Goal: Complete application form: Complete application form

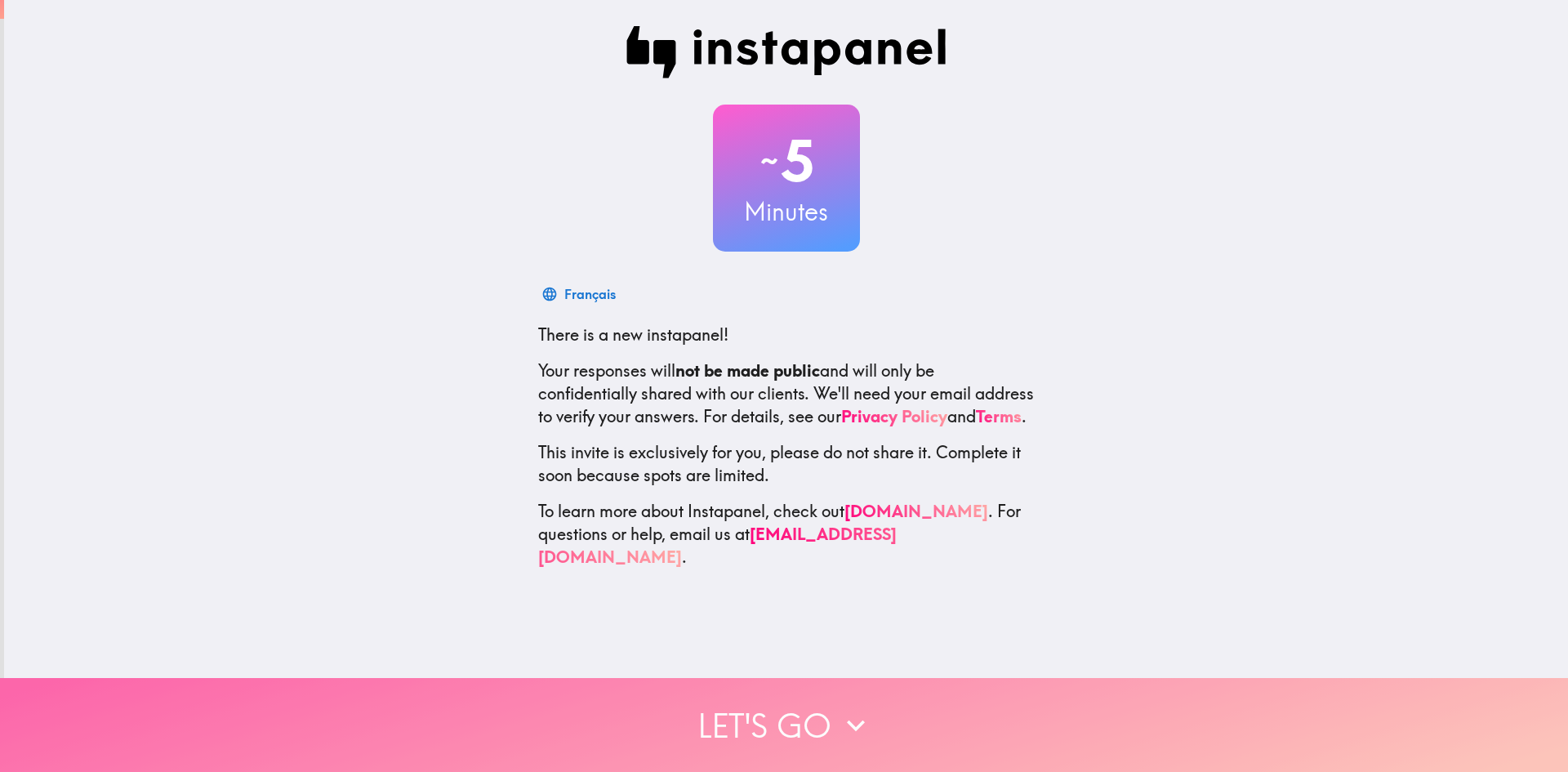
click at [773, 696] on button "Let's go" at bounding box center [784, 725] width 1568 height 94
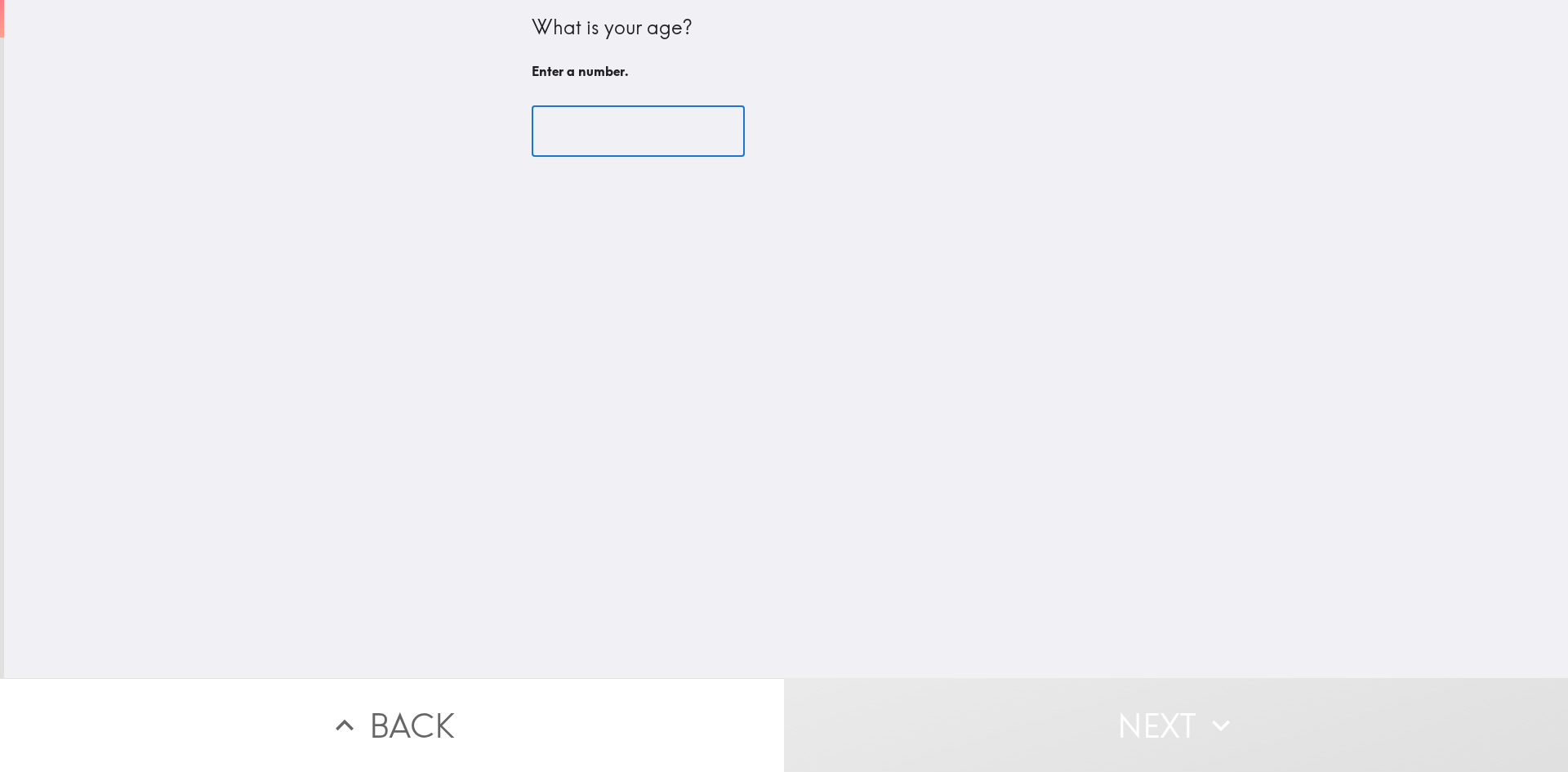
click at [574, 117] on input "number" at bounding box center [638, 131] width 213 height 50
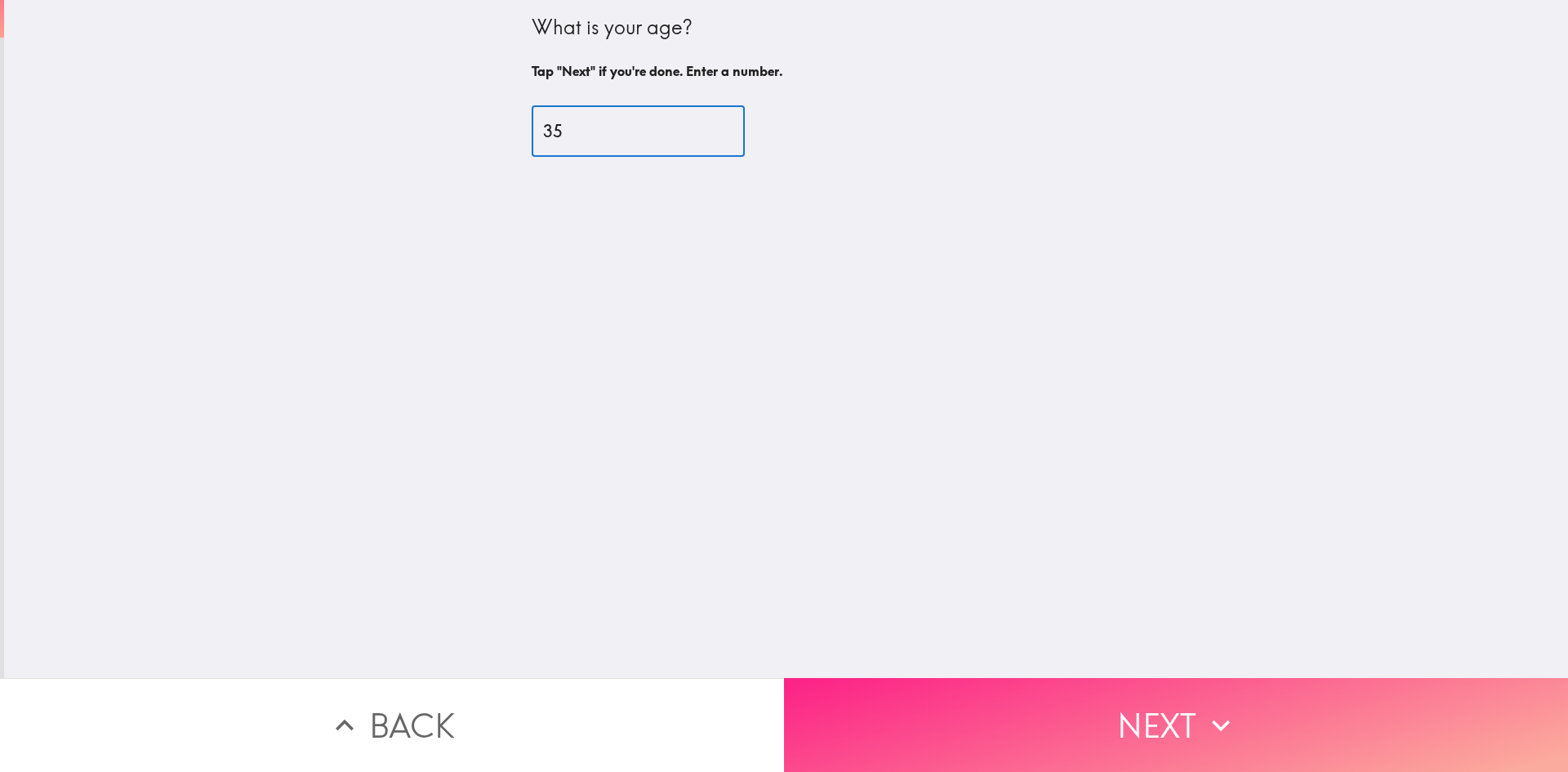
type input "35"
click at [1092, 702] on button "Next" at bounding box center [1177, 725] width 784 height 94
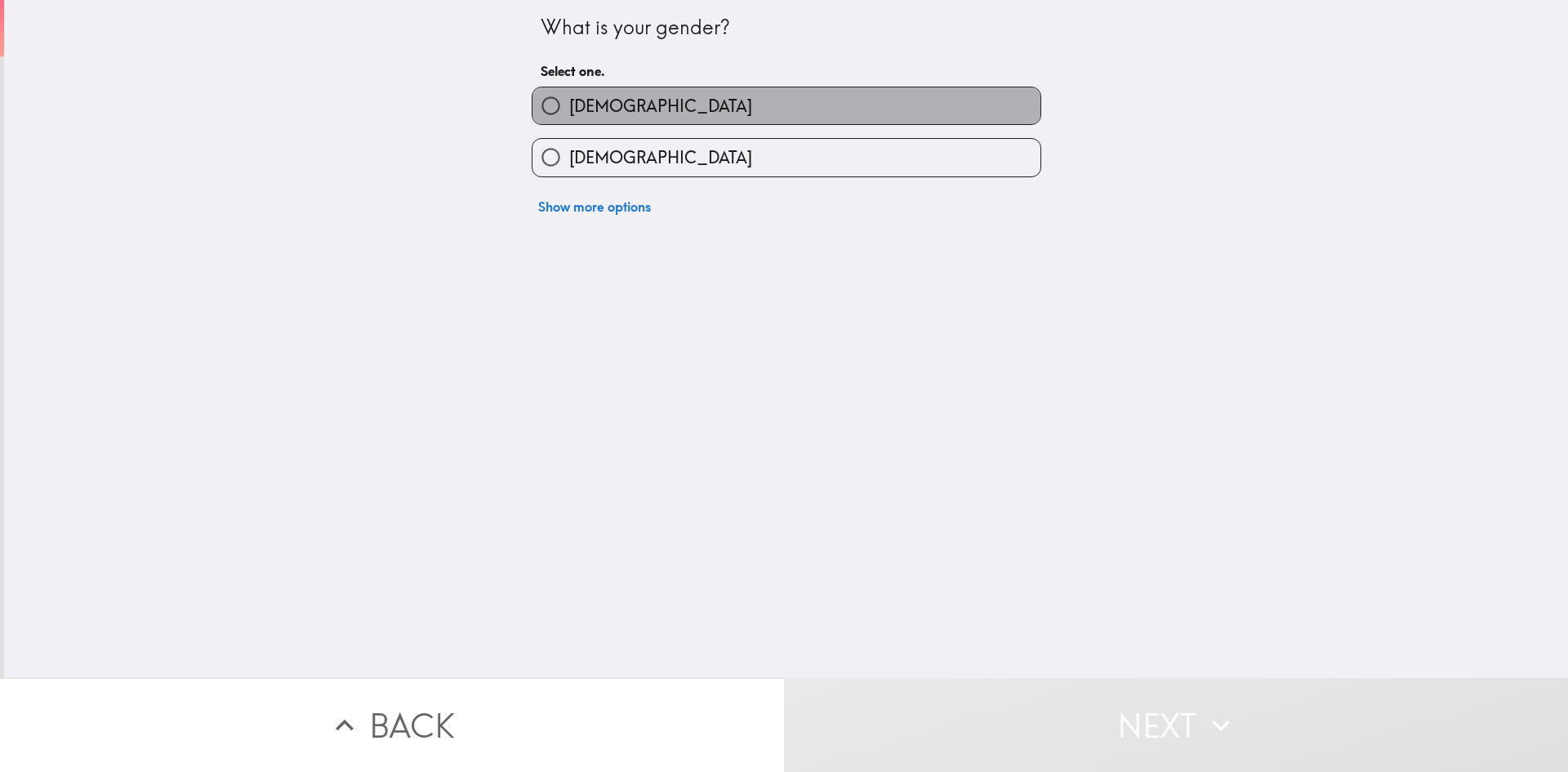
click at [684, 96] on label "[DEMOGRAPHIC_DATA]" at bounding box center [786, 105] width 508 height 37
click at [569, 96] on input "[DEMOGRAPHIC_DATA]" at bounding box center [550, 105] width 37 height 37
radio input "true"
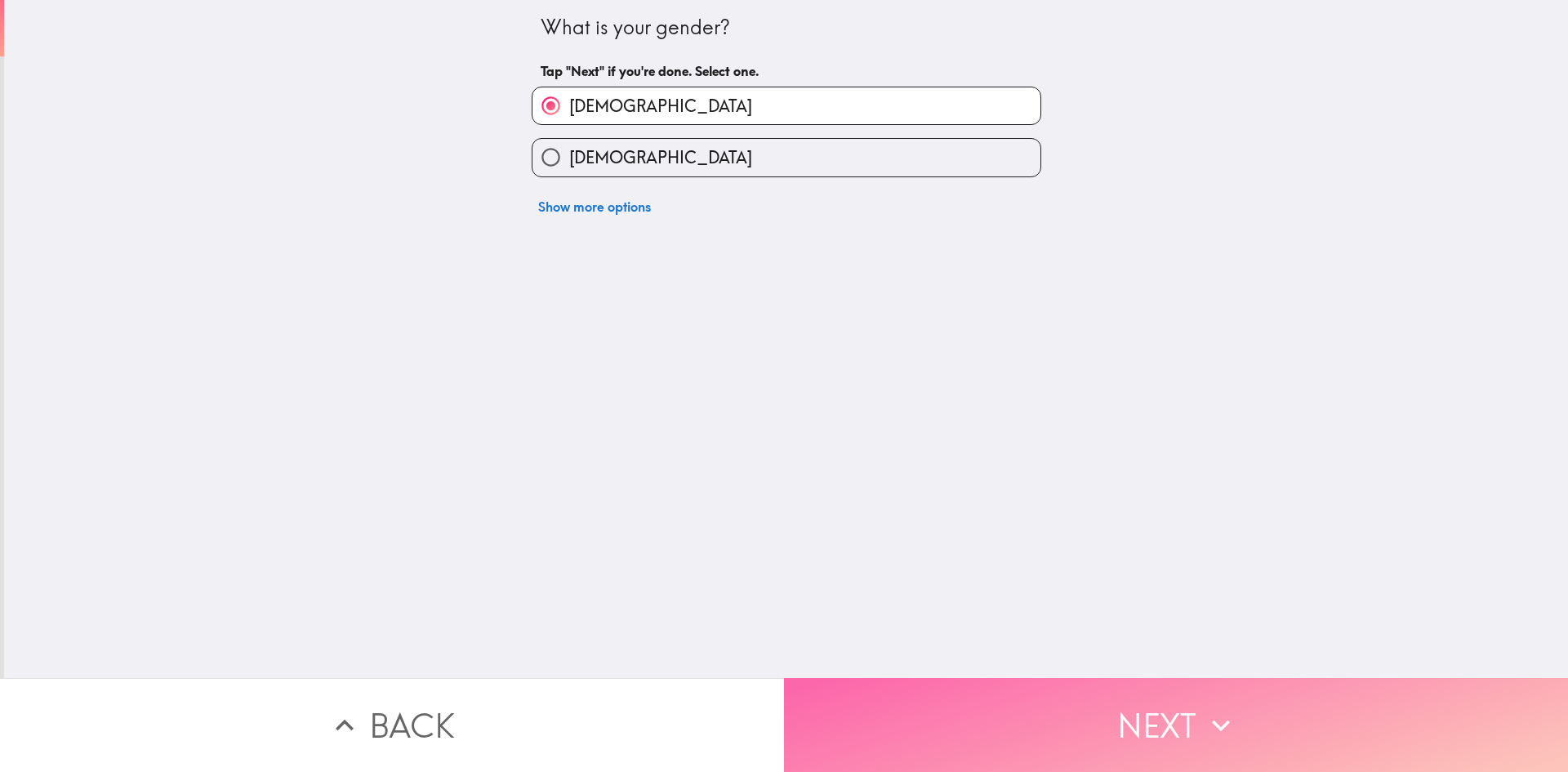
click at [1115, 730] on button "Next" at bounding box center [1177, 725] width 784 height 94
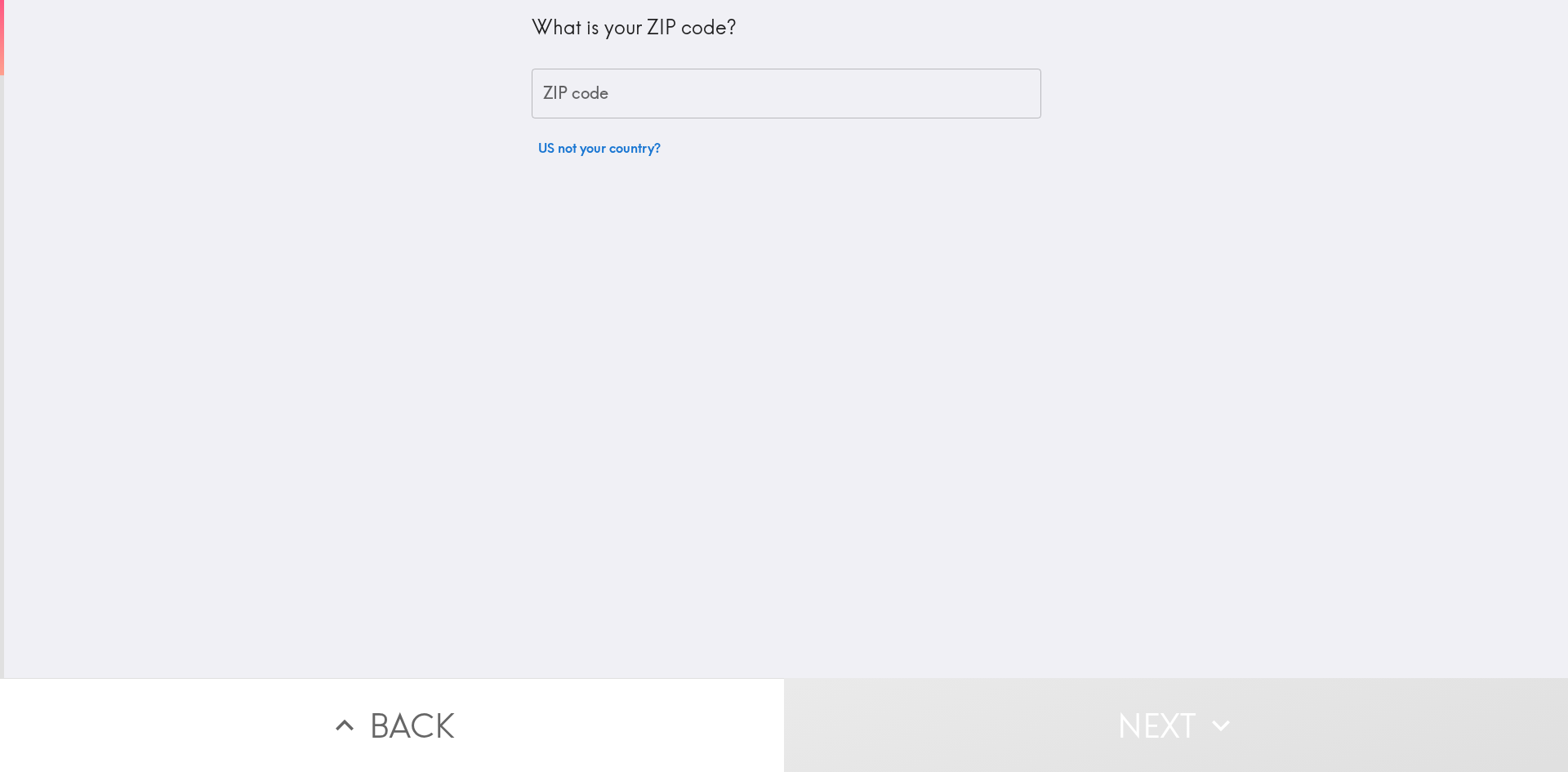
click at [650, 101] on input "ZIP code" at bounding box center [786, 93] width 510 height 50
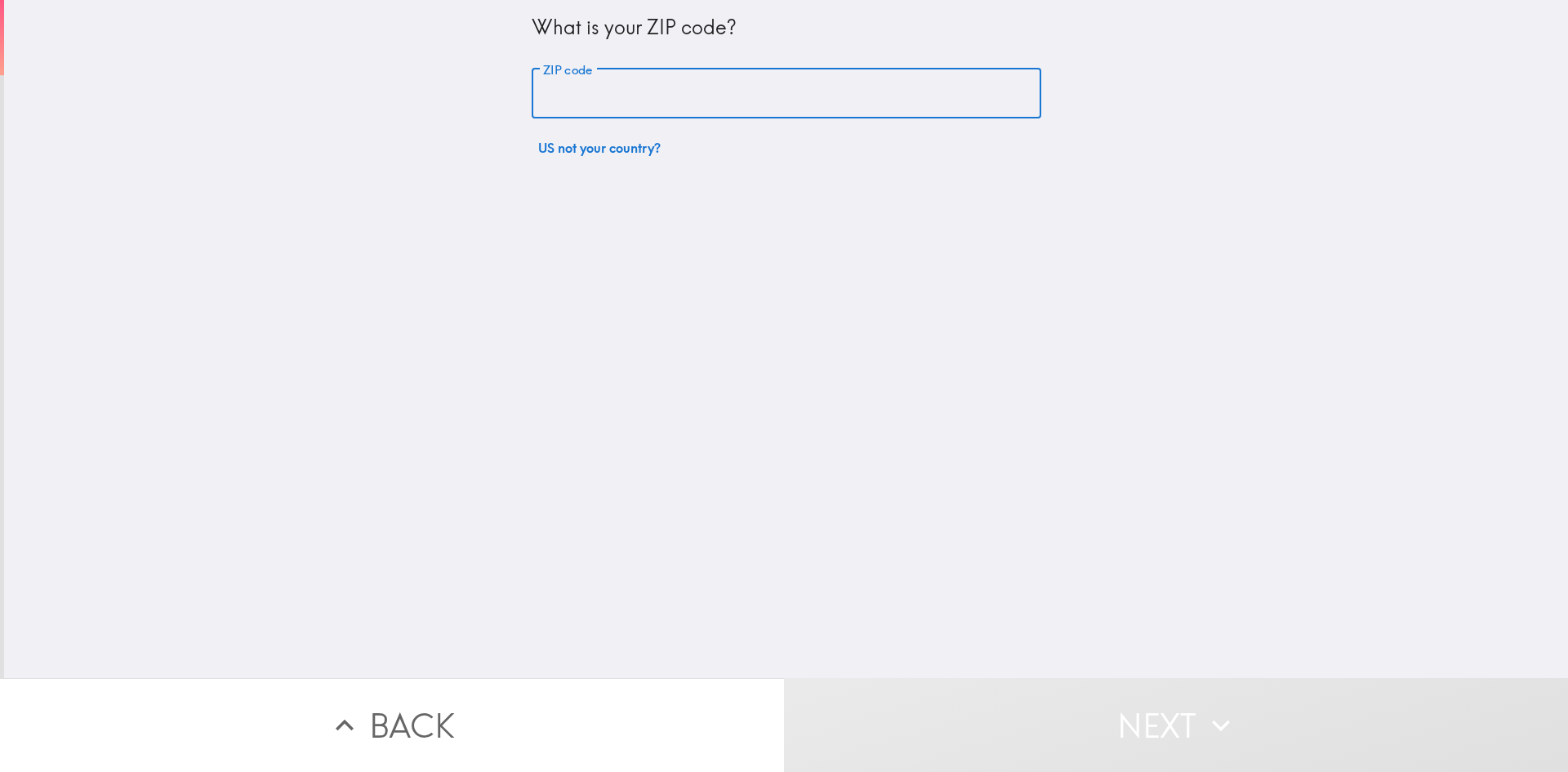
type input "33778"
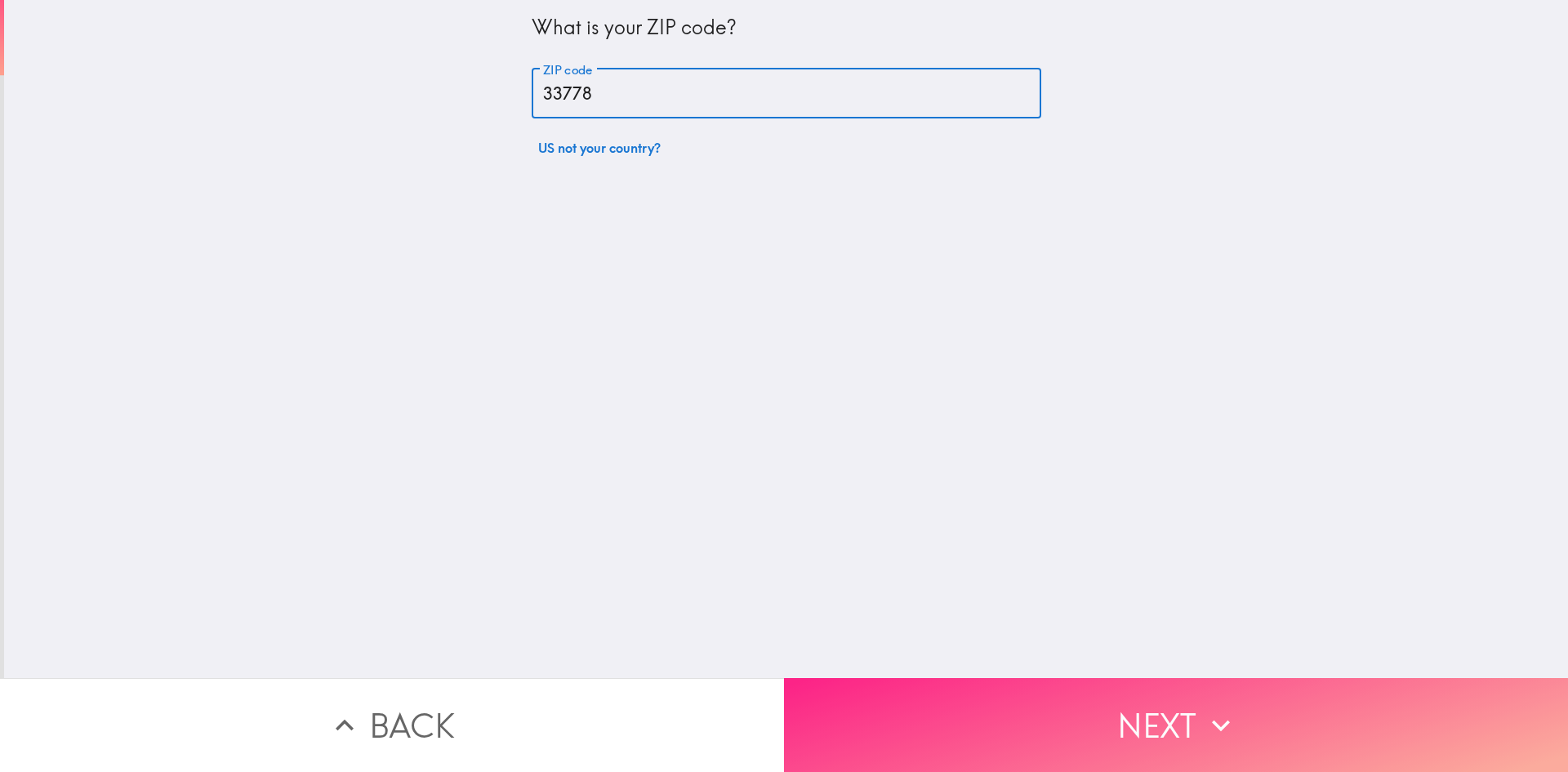
click at [1199, 686] on button "Next" at bounding box center [1177, 725] width 784 height 94
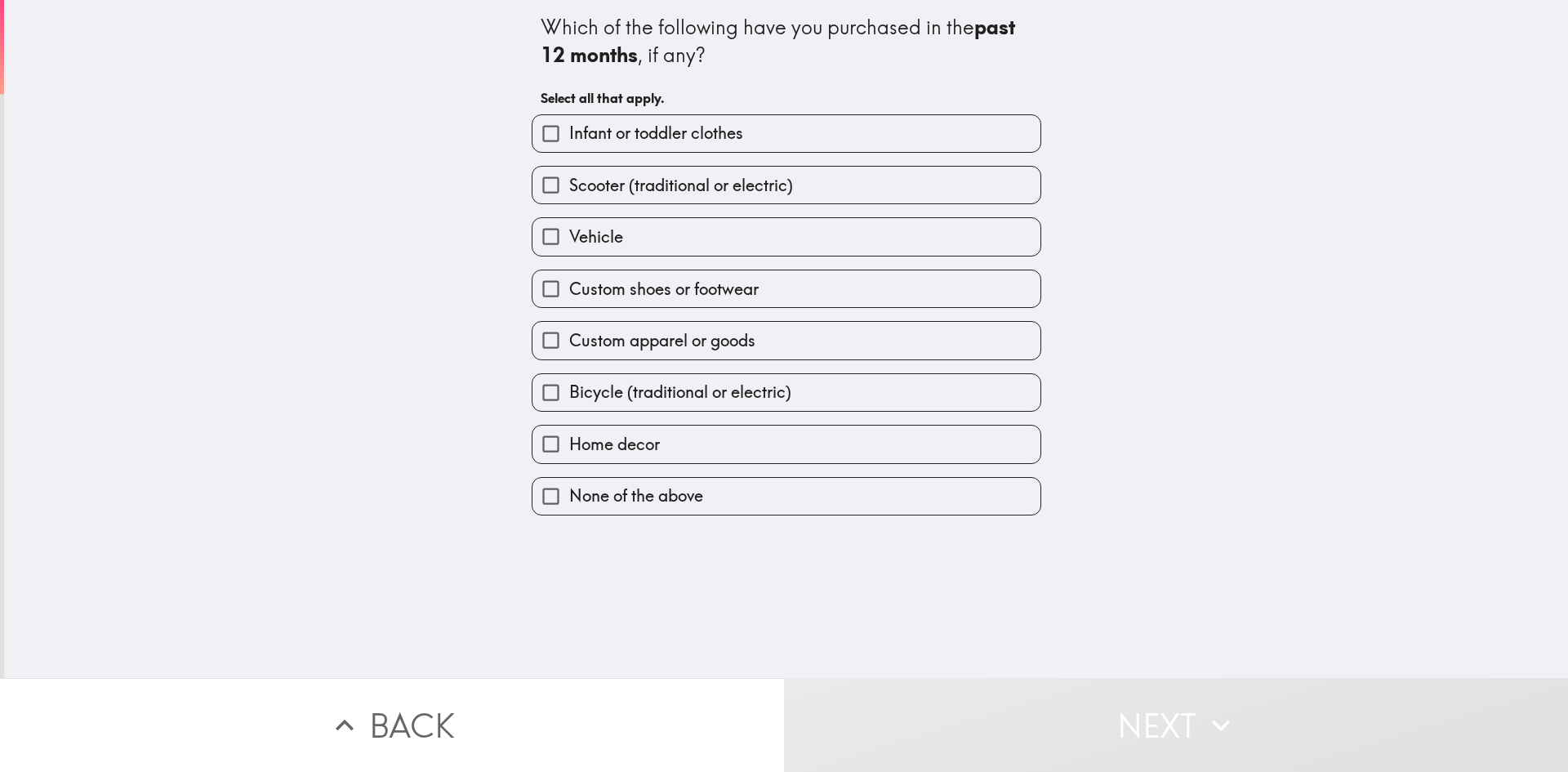
click at [737, 285] on span "Custom shoes or footwear" at bounding box center [664, 289] width 189 height 23
click at [569, 285] on input "Custom shoes or footwear" at bounding box center [550, 288] width 37 height 37
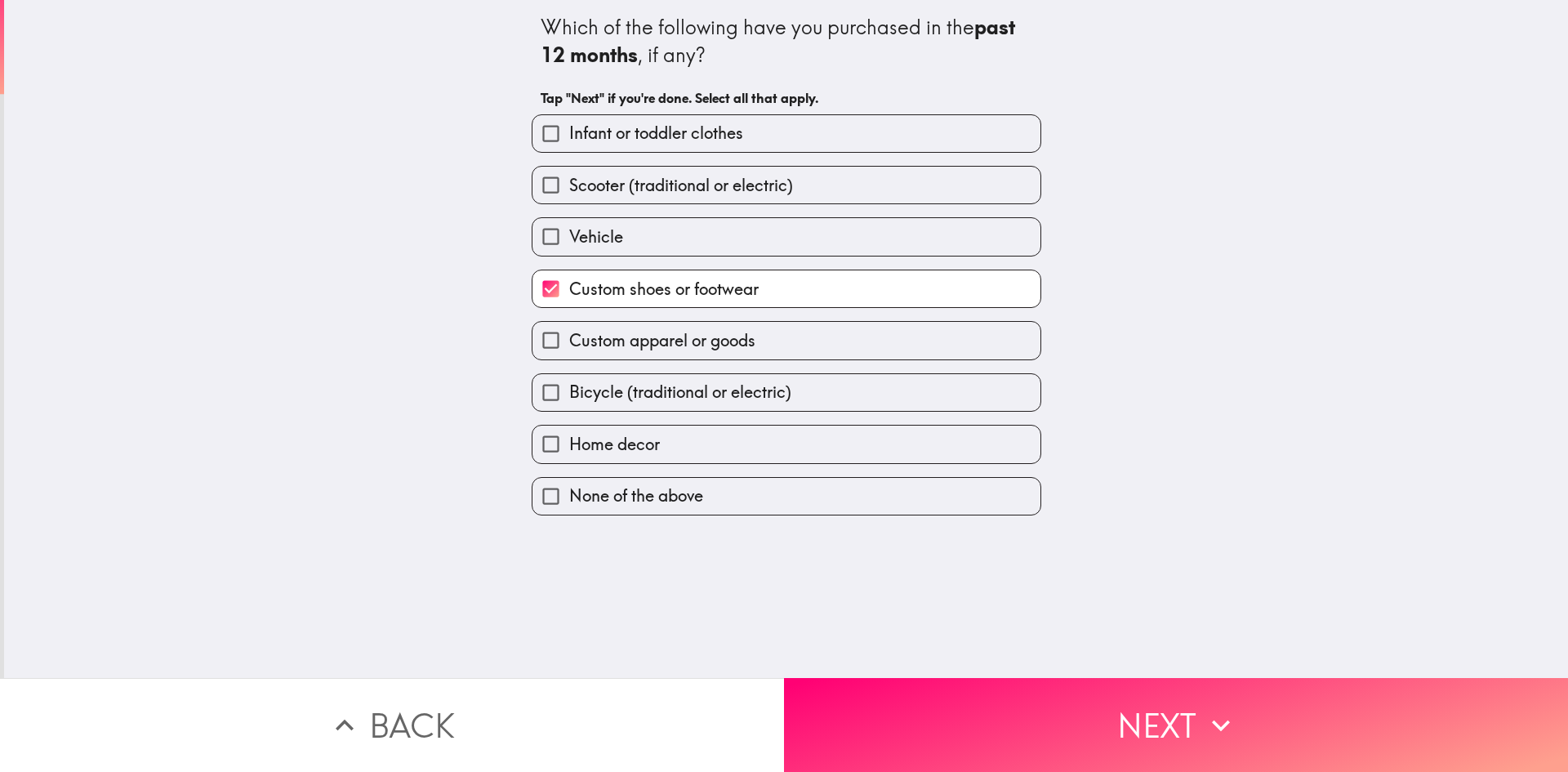
click at [737, 285] on span "Custom shoes or footwear" at bounding box center [664, 289] width 189 height 23
click at [569, 285] on input "Custom shoes or footwear" at bounding box center [550, 288] width 37 height 37
checkbox input "false"
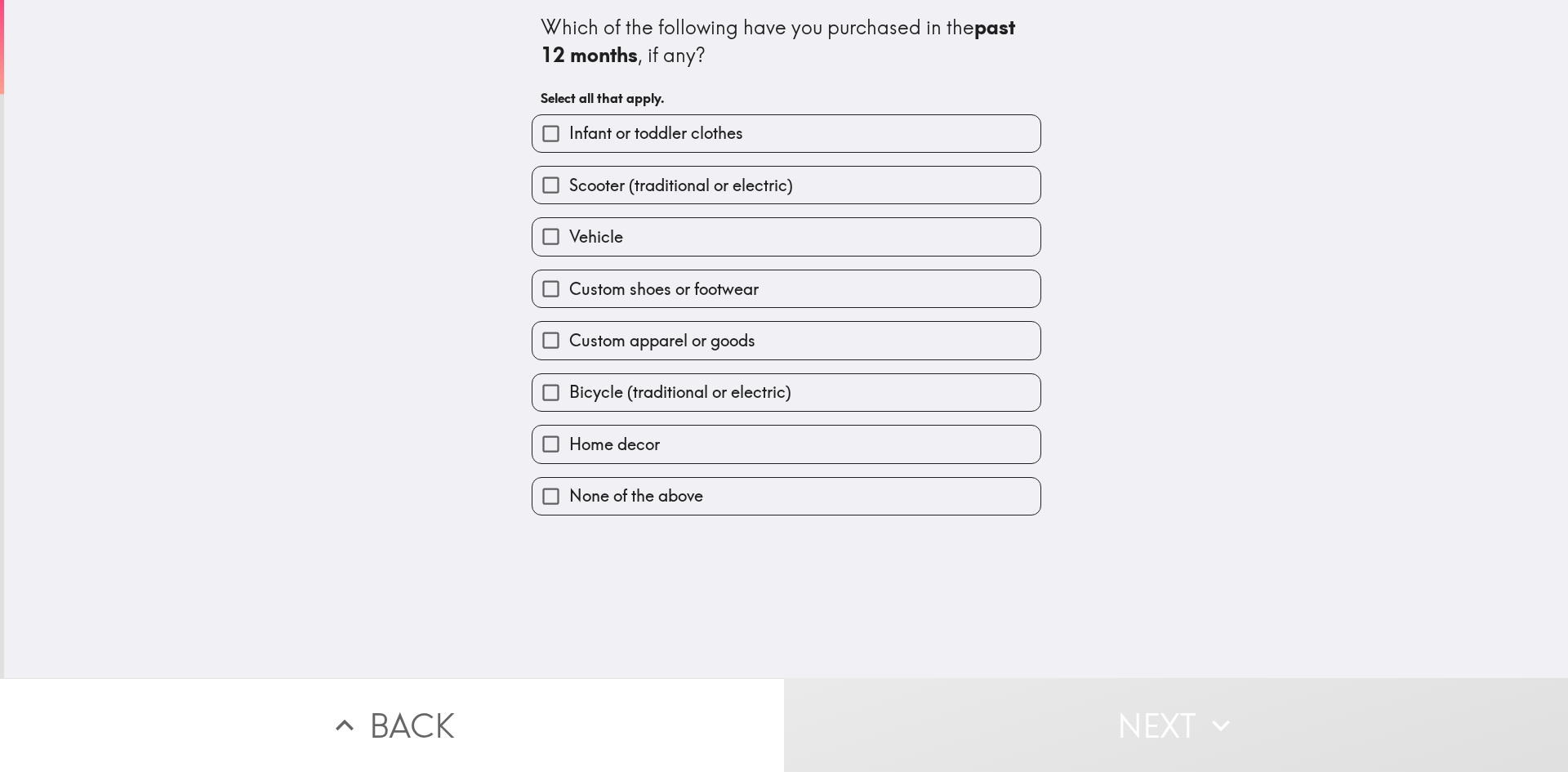
click at [704, 355] on label "Custom apparel or goods" at bounding box center [786, 340] width 508 height 37
click at [569, 355] on input "Custom apparel or goods" at bounding box center [550, 340] width 37 height 37
checkbox input "true"
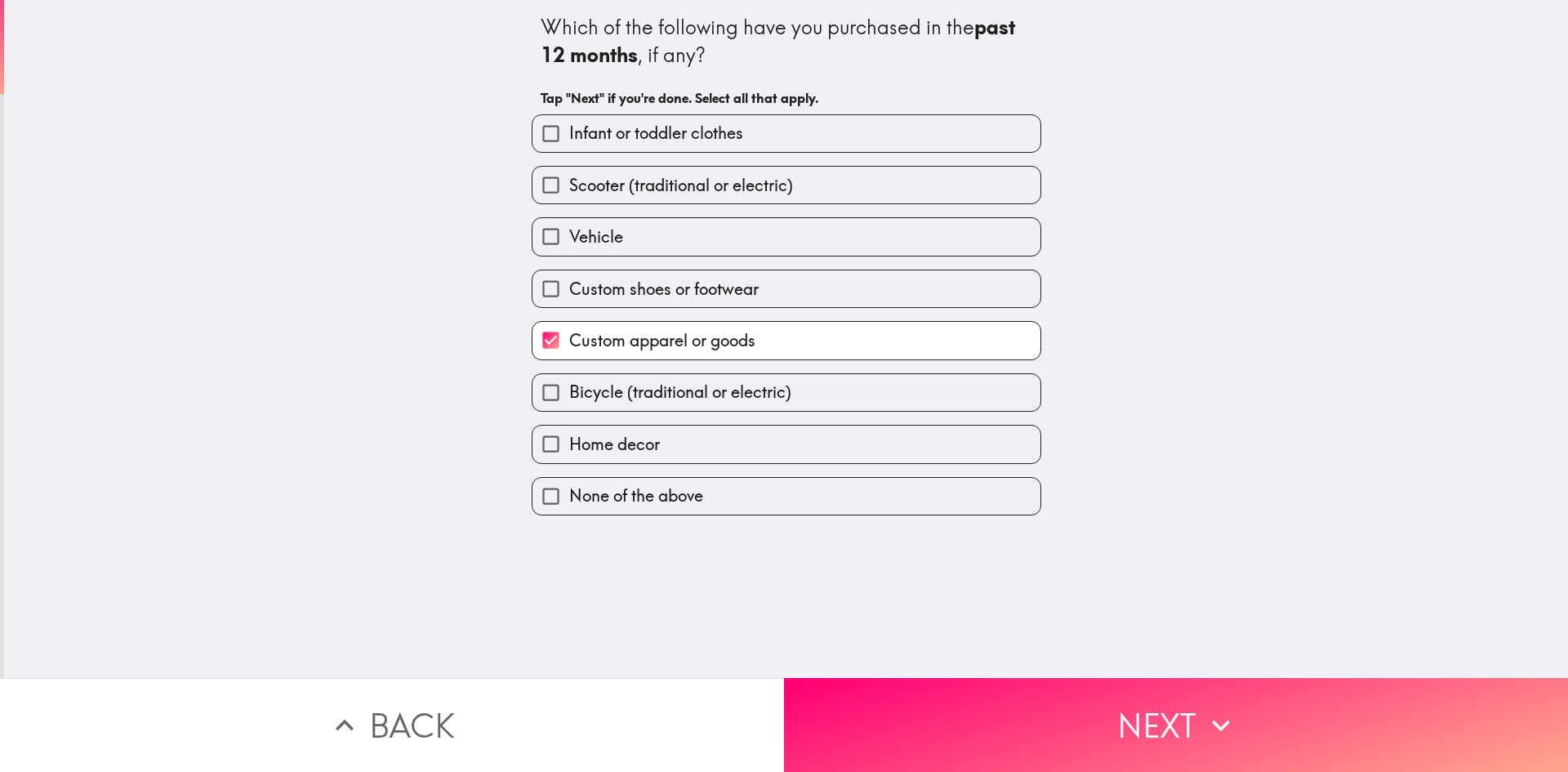
click at [671, 399] on span "Bicycle (traditional or electric)" at bounding box center [680, 392] width 222 height 23
click at [569, 399] on input "Bicycle (traditional or electric)" at bounding box center [550, 392] width 37 height 37
checkbox input "true"
click at [789, 443] on label "Home decor" at bounding box center [786, 443] width 508 height 37
click at [569, 443] on input "Home decor" at bounding box center [550, 443] width 37 height 37
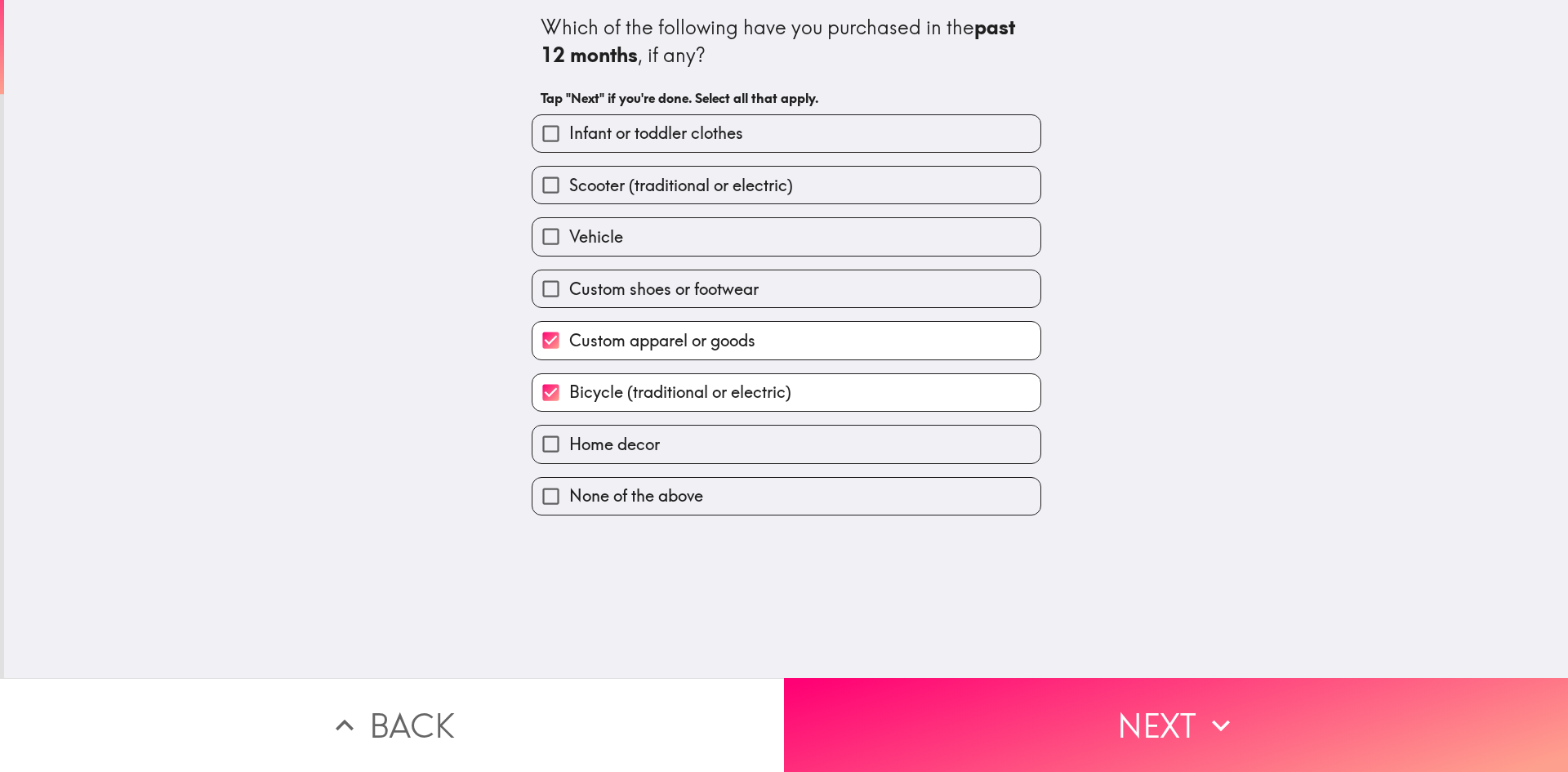
checkbox input "true"
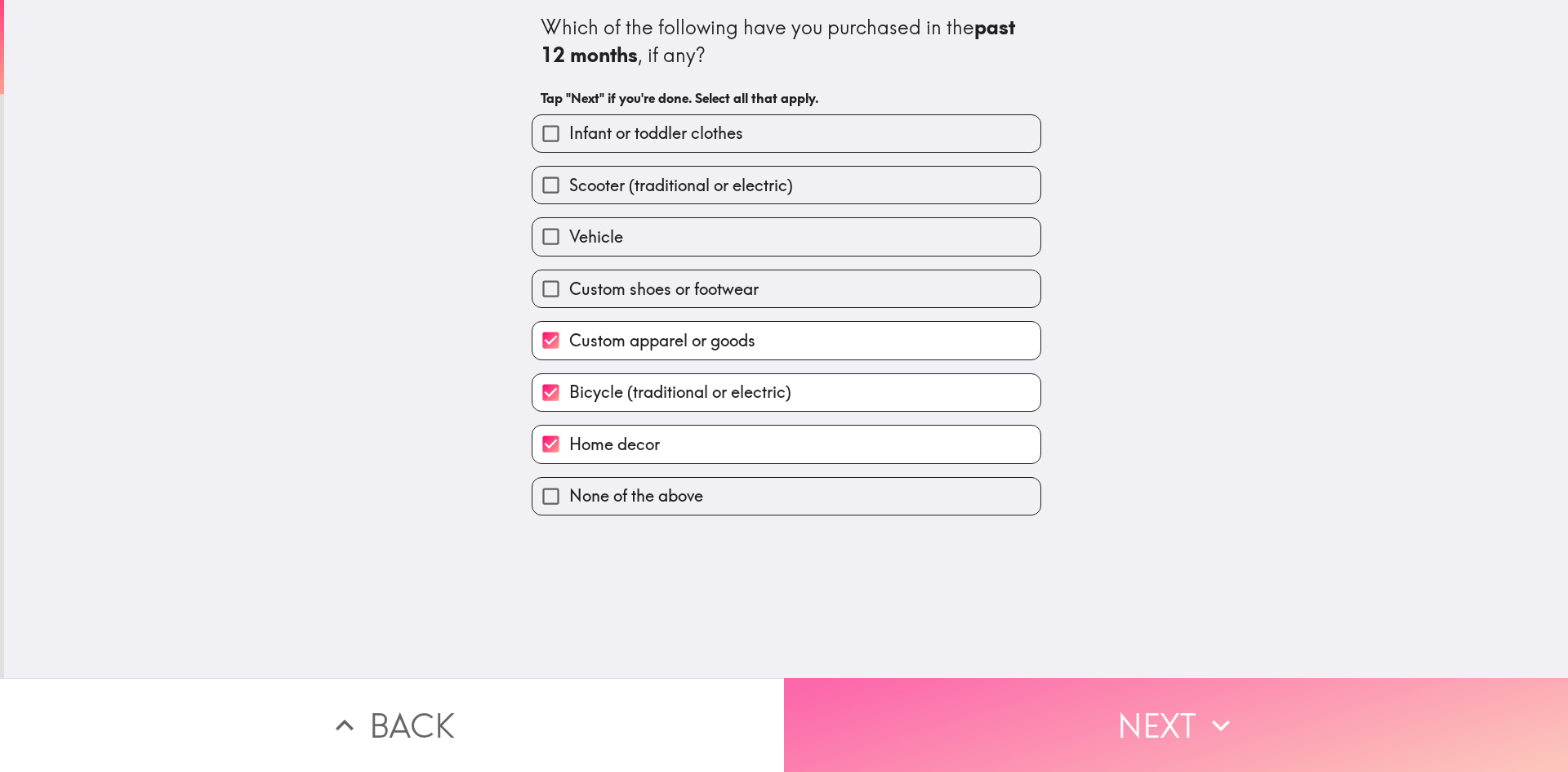
click at [938, 678] on button "Next" at bounding box center [1177, 725] width 784 height 94
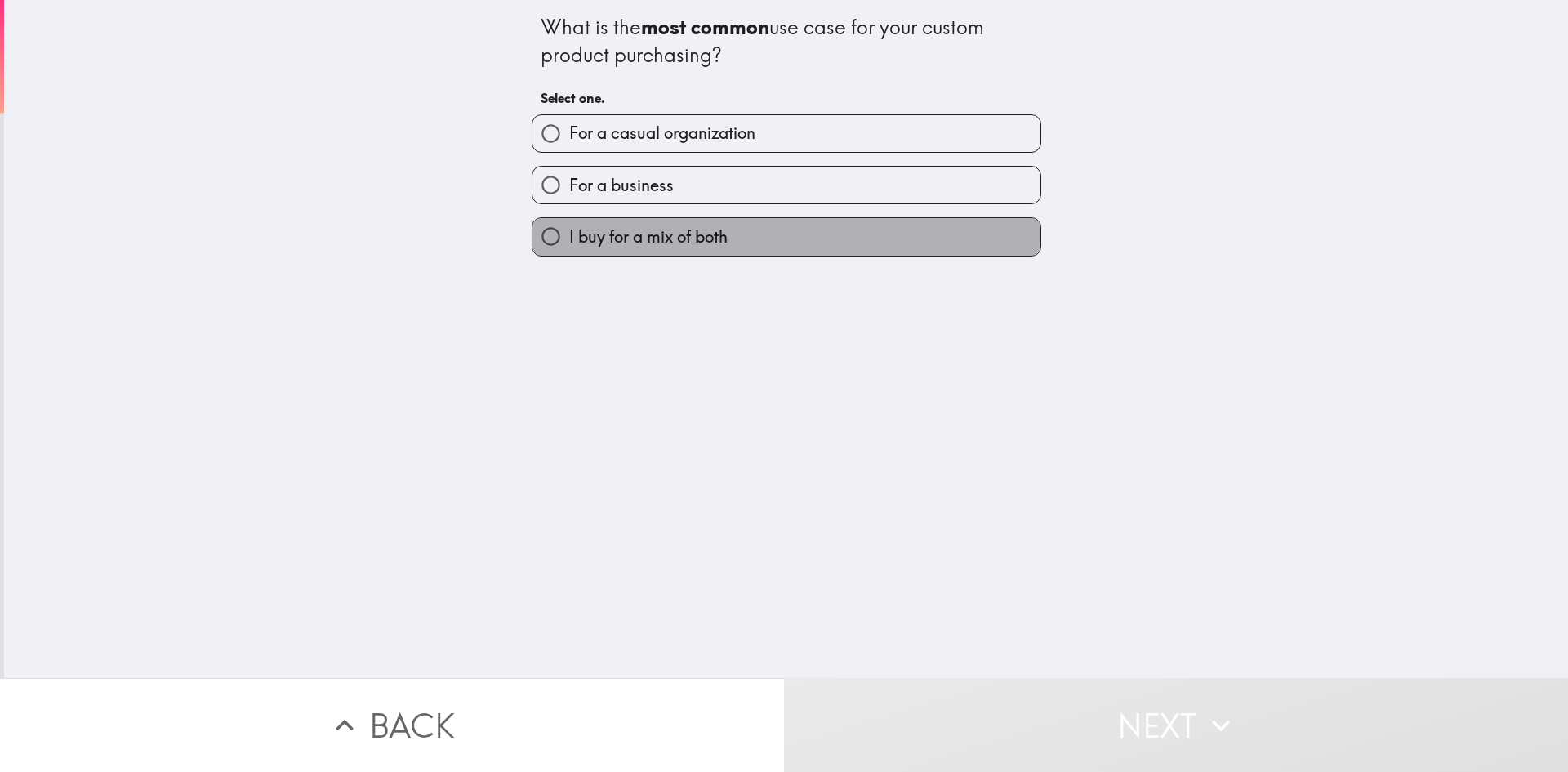
click at [731, 228] on label "I buy for a mix of both" at bounding box center [786, 236] width 508 height 37
click at [569, 228] on input "I buy for a mix of both" at bounding box center [550, 236] width 37 height 37
radio input "true"
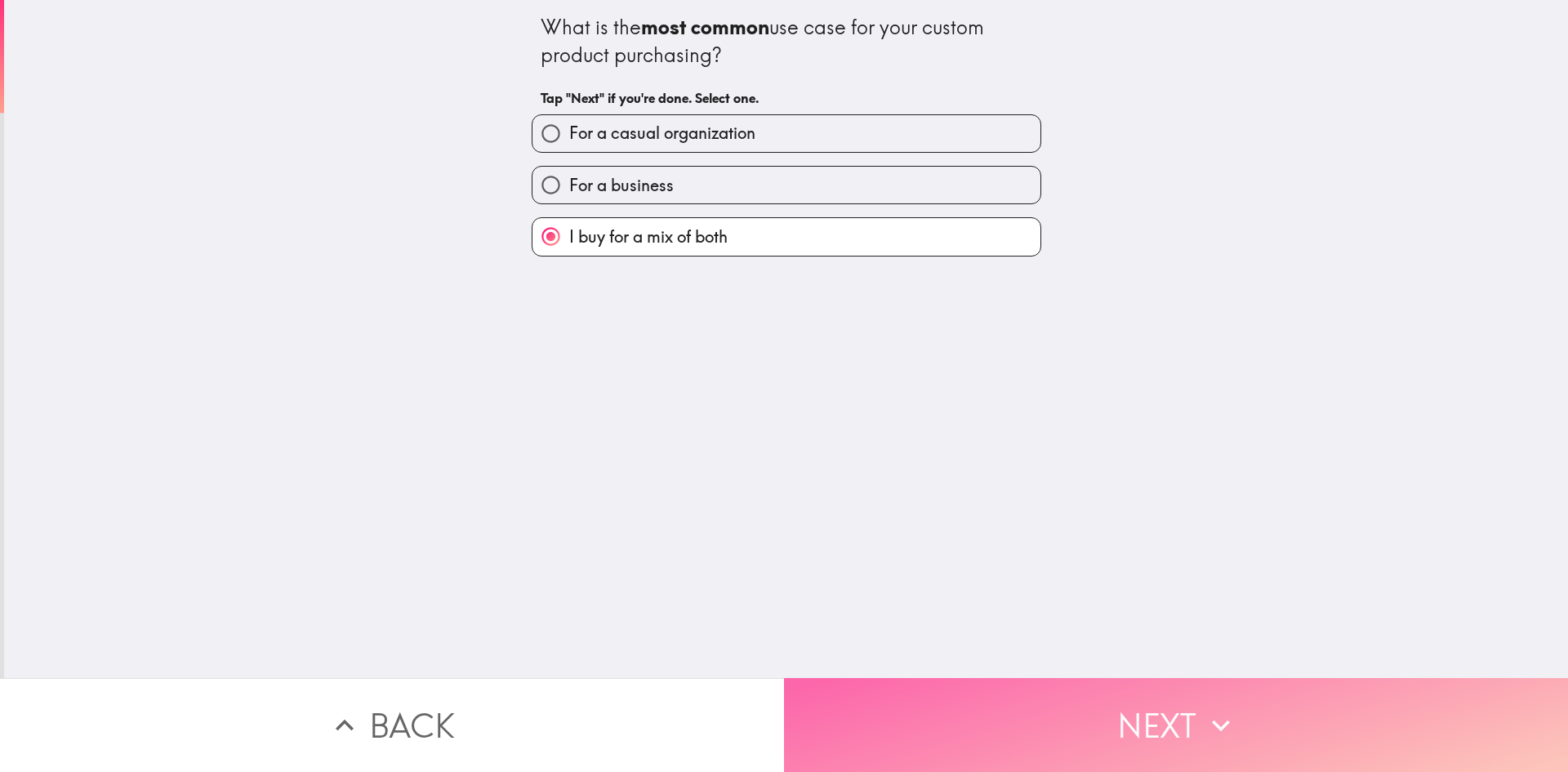
click at [1002, 678] on button "Next" at bounding box center [1177, 725] width 784 height 94
